Goal: Task Accomplishment & Management: Use online tool/utility

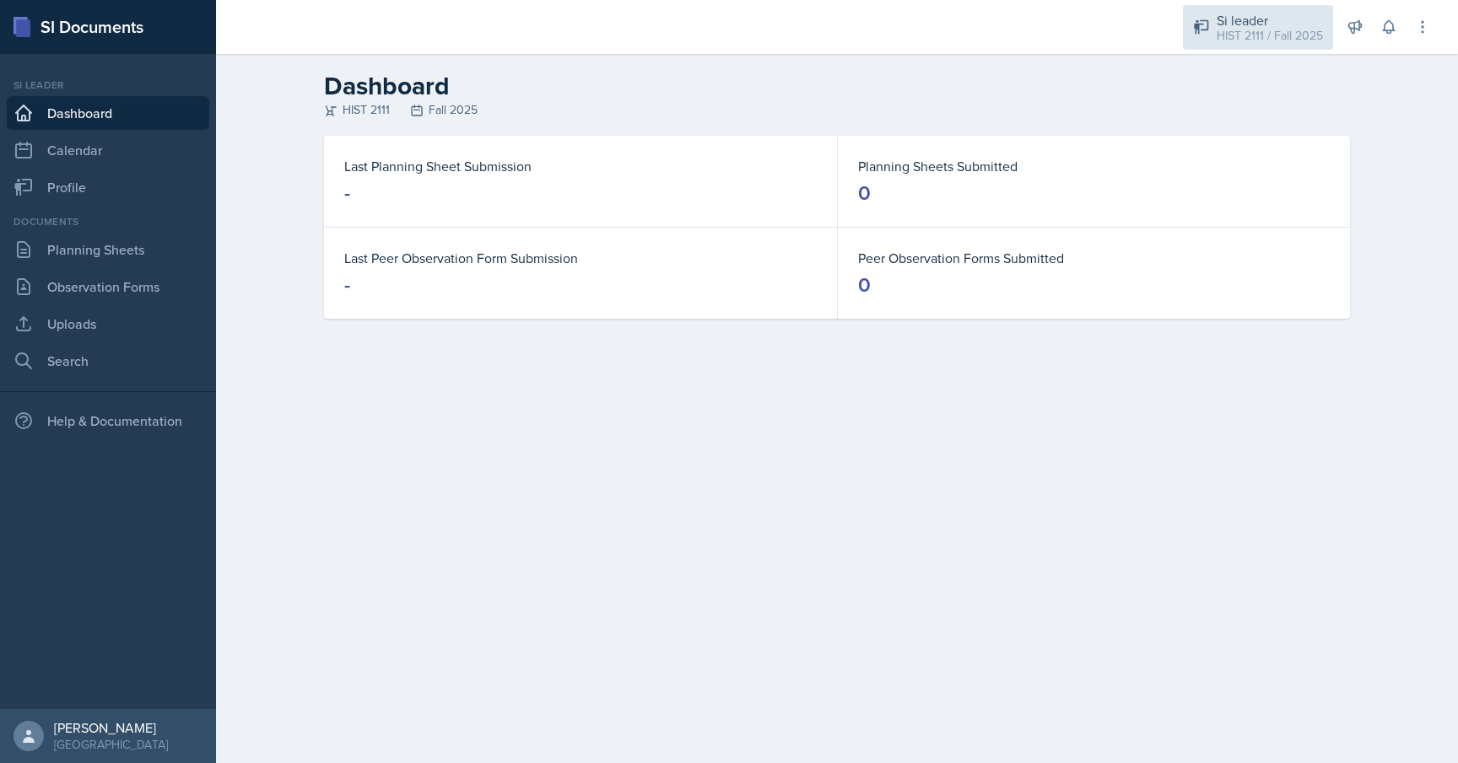
click at [1257, 29] on div "HIST 2111 / Fall 2025" at bounding box center [1269, 36] width 106 height 18
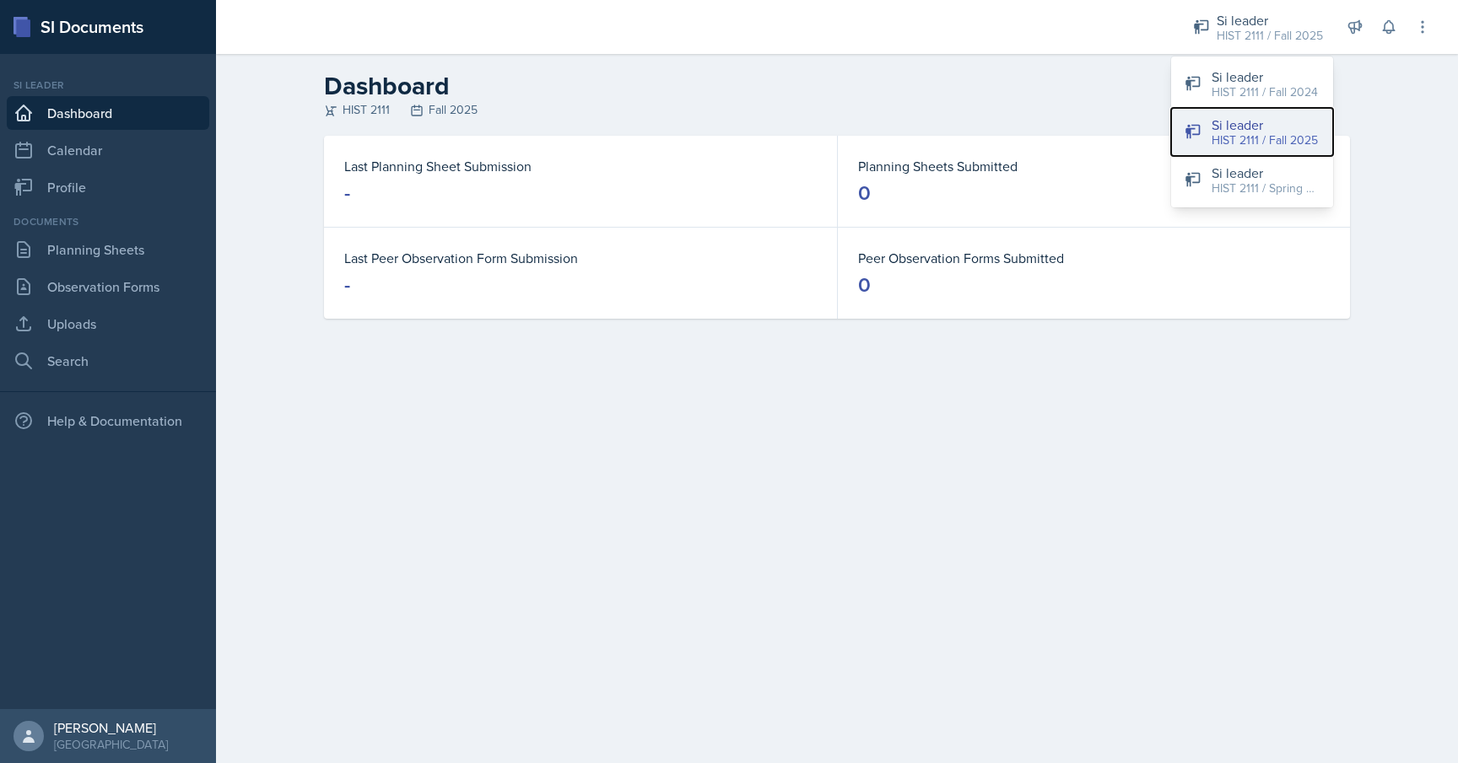
click at [1198, 142] on button "Si leader HIST 2111 / Fall 2025" at bounding box center [1252, 132] width 162 height 48
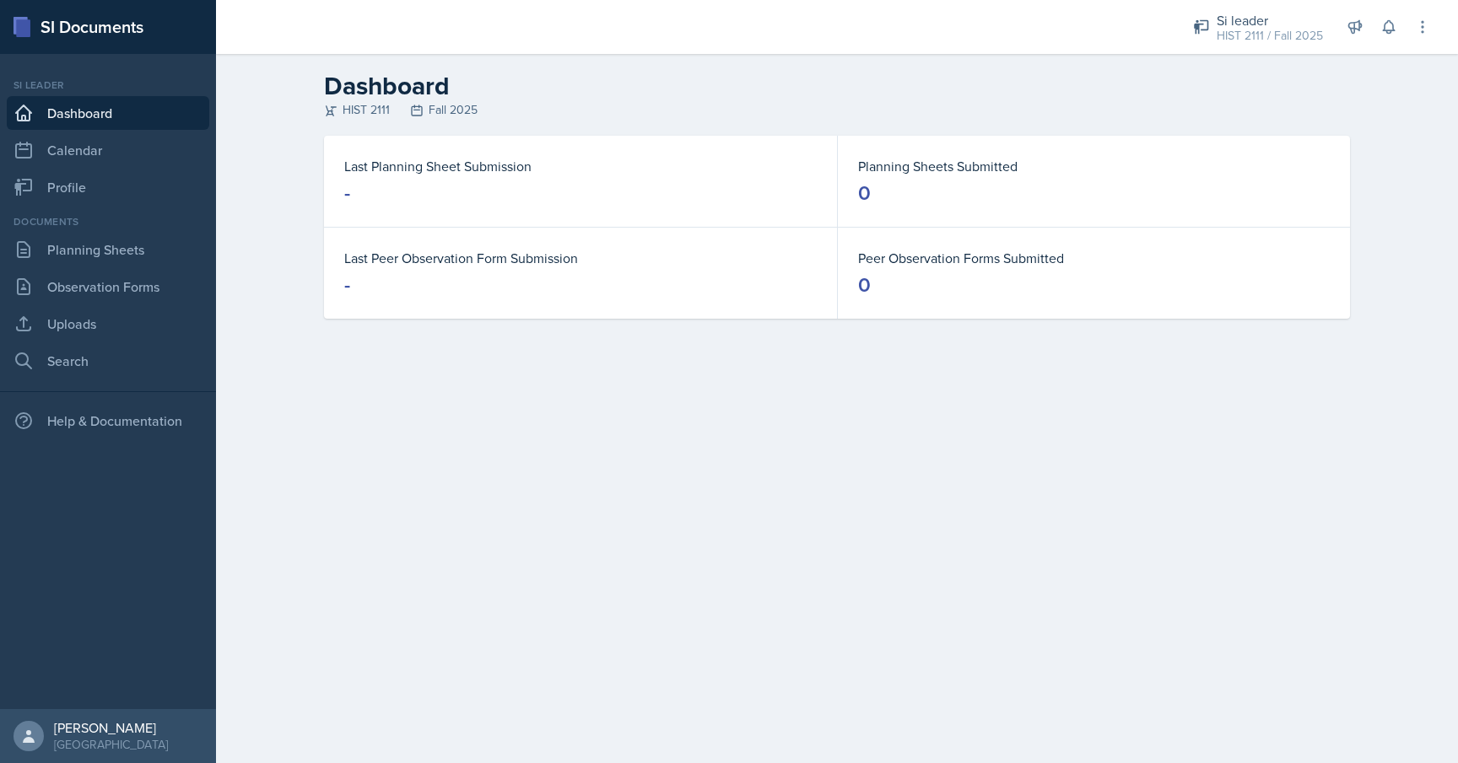
click at [467, 196] on dd "-" at bounding box center [580, 193] width 472 height 27
click at [37, 251] on link "Planning Sheets" at bounding box center [108, 250] width 202 height 34
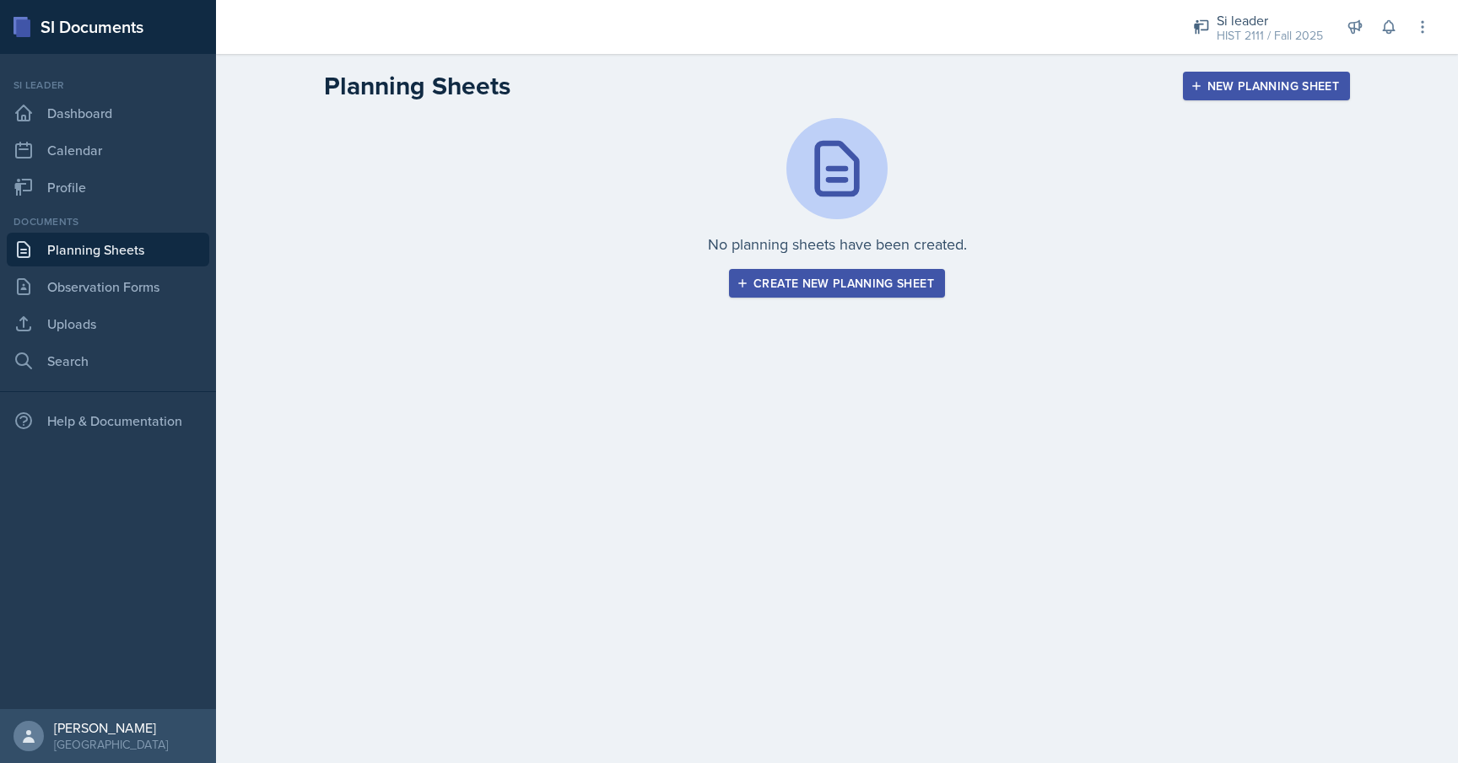
click at [812, 283] on div "Create new planning sheet" at bounding box center [837, 283] width 194 height 13
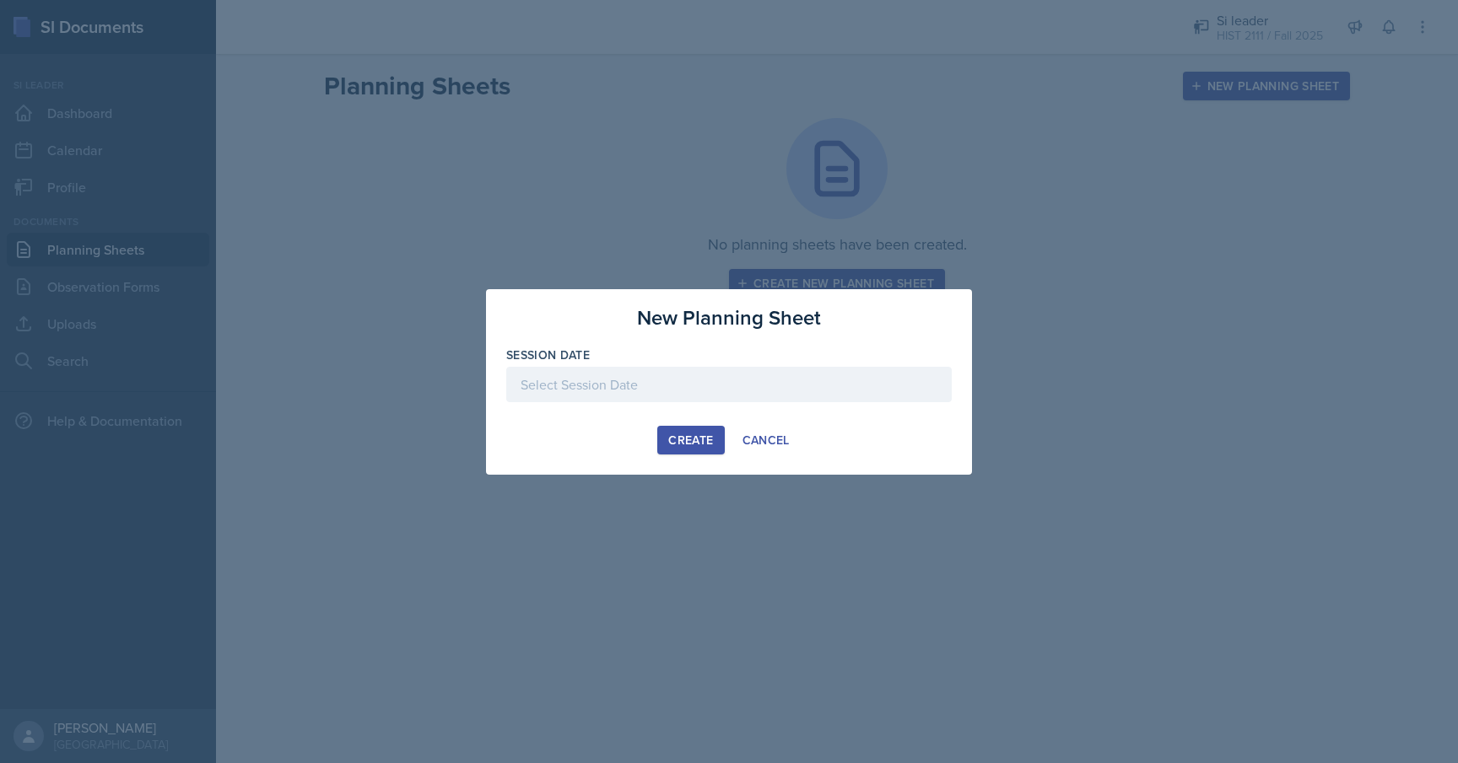
click at [687, 379] on div at bounding box center [728, 384] width 445 height 35
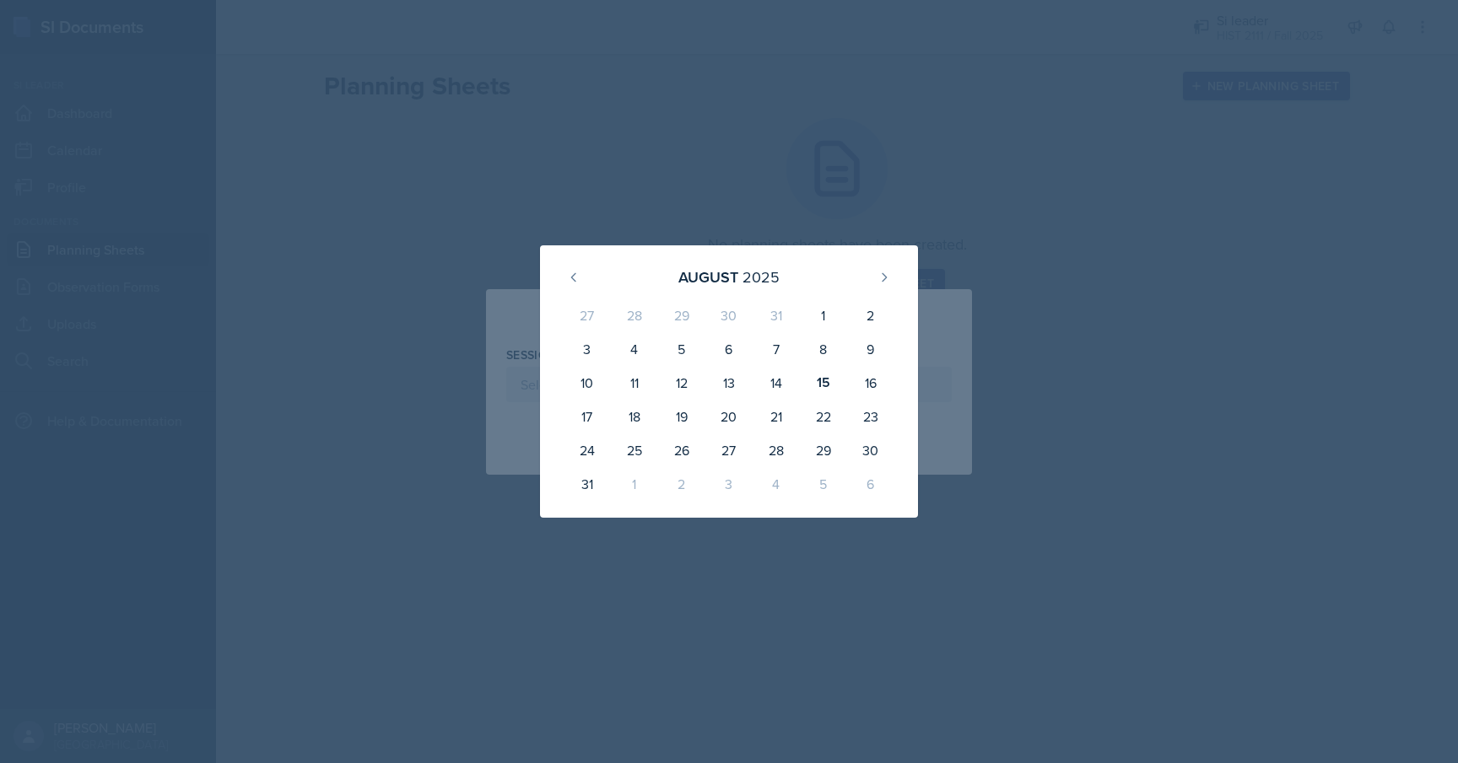
click at [825, 165] on div at bounding box center [729, 381] width 1458 height 763
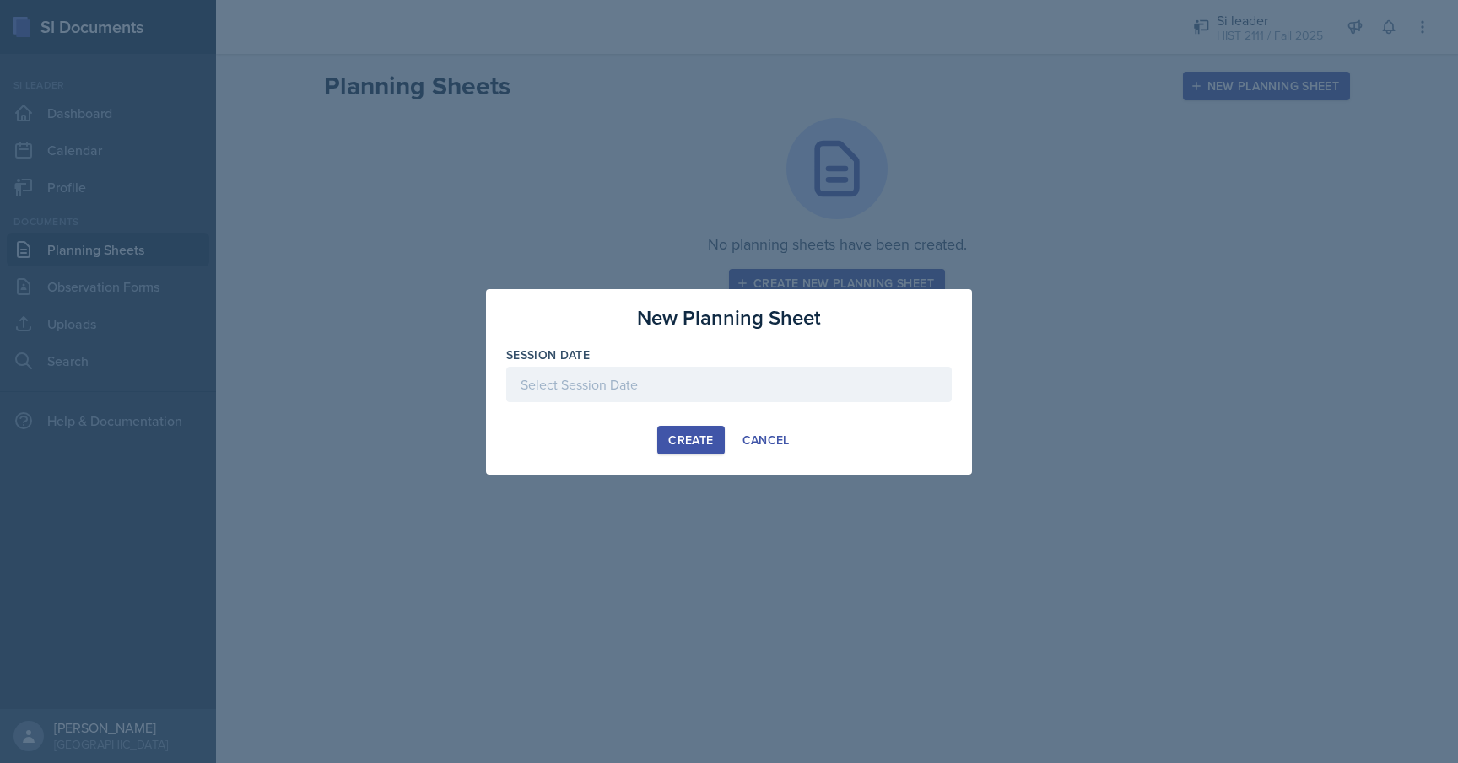
click at [850, 164] on div at bounding box center [729, 381] width 1458 height 763
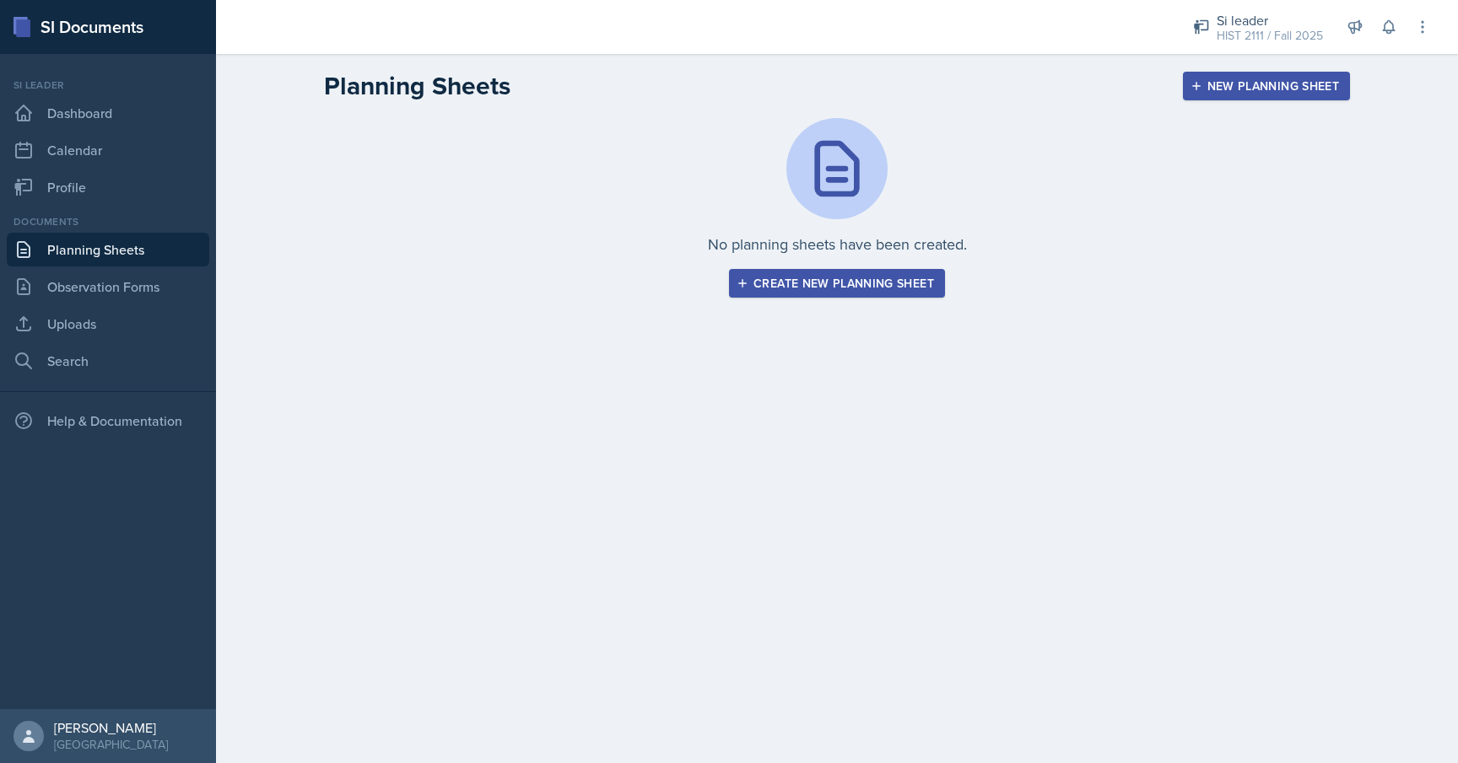
click at [850, 164] on icon at bounding box center [836, 168] width 67 height 67
